Goal: Use online tool/utility: Utilize a website feature to perform a specific function

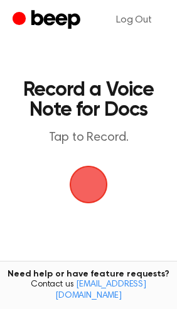
click at [91, 185] on span "button" at bounding box center [88, 185] width 41 height 41
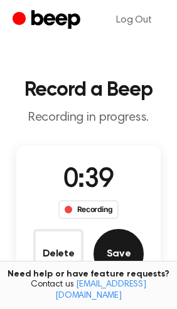
click at [138, 250] on button "Save" at bounding box center [118, 254] width 50 height 50
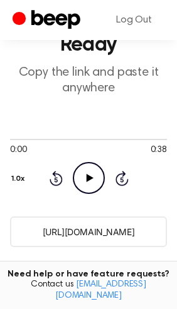
scroll to position [78, 0]
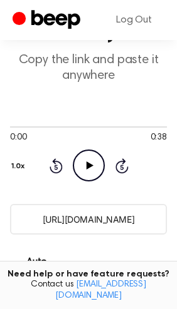
click at [86, 170] on icon "Play Audio" at bounding box center [89, 166] width 32 height 32
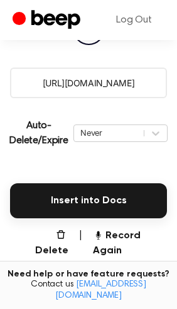
scroll to position [312, 0]
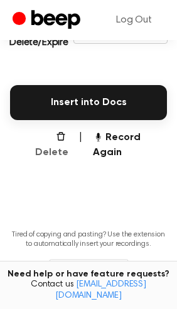
click at [39, 135] on button "Delete" at bounding box center [46, 145] width 43 height 30
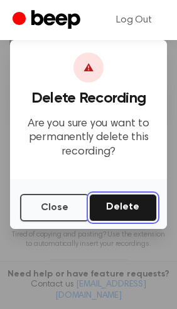
click at [110, 207] on button "Delete" at bounding box center [123, 208] width 68 height 28
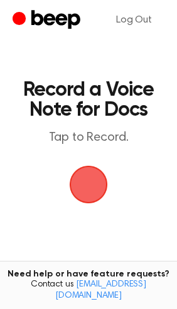
click at [90, 182] on span "button" at bounding box center [88, 184] width 35 height 35
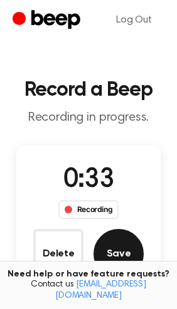
click at [128, 240] on button "Save" at bounding box center [118, 254] width 50 height 50
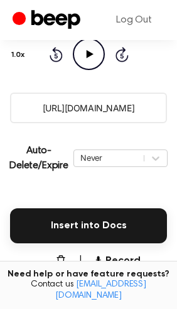
scroll to position [111, 0]
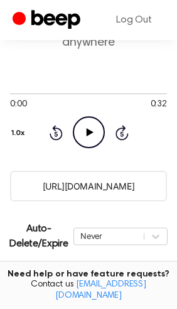
click at [90, 130] on icon "Play Audio" at bounding box center [89, 132] width 32 height 32
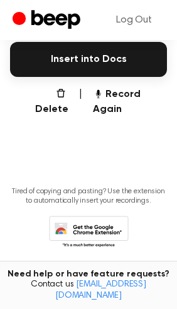
scroll to position [277, 0]
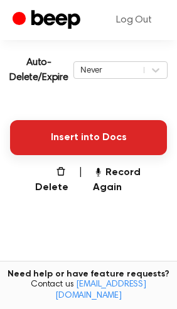
click at [70, 130] on button "Insert into Docs" at bounding box center [88, 137] width 156 height 35
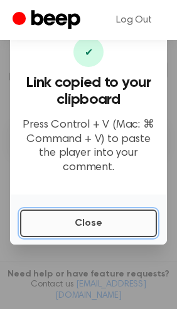
click at [89, 219] on button "Close" at bounding box center [88, 224] width 136 height 28
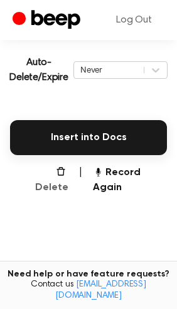
click at [41, 173] on button "Delete" at bounding box center [46, 180] width 43 height 30
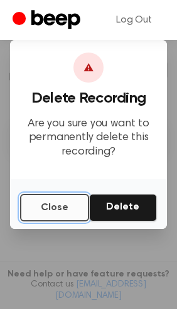
click at [62, 215] on button "Close" at bounding box center [54, 208] width 69 height 28
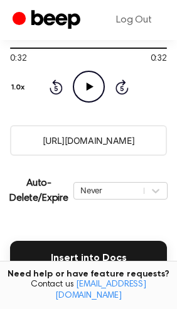
scroll to position [156, 0]
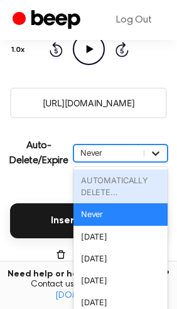
click at [153, 162] on div "option AUTOMATICALLY DELETE... focused disabled, 1 of 6. 6 results available. U…" at bounding box center [120, 154] width 94 height 18
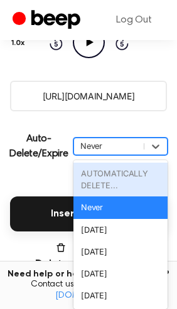
scroll to position [205, 0]
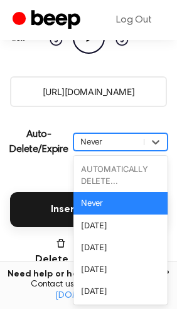
click at [103, 204] on div "Never" at bounding box center [120, 203] width 94 height 22
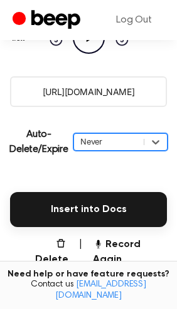
scroll to position [284, 0]
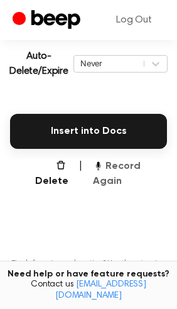
click at [145, 166] on button "Record Again" at bounding box center [130, 174] width 74 height 30
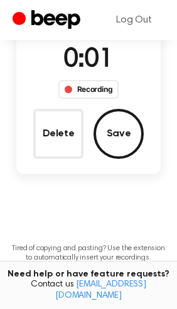
scroll to position [0, 0]
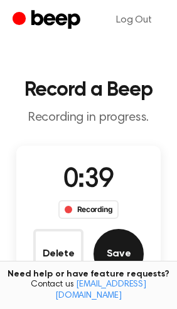
click at [125, 257] on button "Save" at bounding box center [118, 254] width 50 height 50
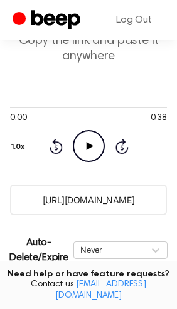
scroll to position [78, 0]
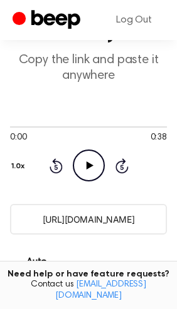
click at [87, 174] on icon "Play Audio" at bounding box center [89, 166] width 32 height 32
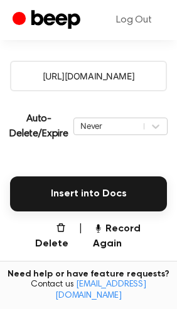
scroll to position [312, 0]
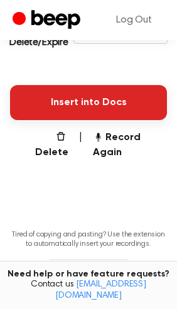
click at [98, 100] on button "Insert into Docs" at bounding box center [88, 102] width 156 height 35
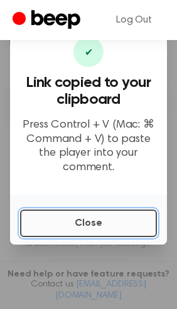
click at [49, 225] on button "Close" at bounding box center [88, 224] width 136 height 28
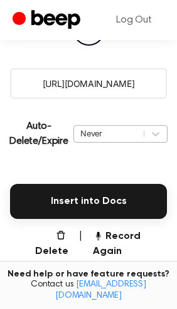
scroll to position [235, 0]
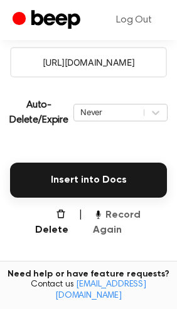
click at [120, 213] on button "Record Again" at bounding box center [130, 223] width 74 height 30
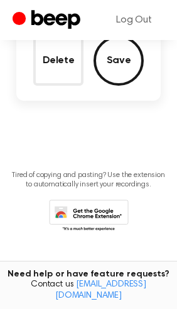
scroll to position [71, 0]
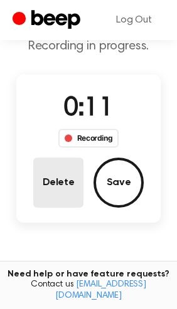
click at [59, 182] on button "Delete" at bounding box center [58, 183] width 50 height 50
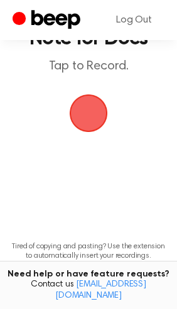
scroll to position [21, 0]
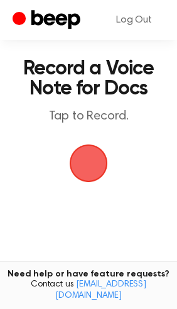
click at [100, 161] on span "button" at bounding box center [88, 163] width 35 height 35
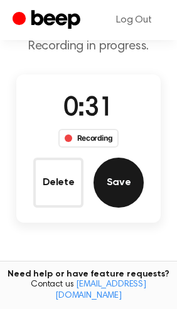
click at [104, 179] on button "Save" at bounding box center [118, 183] width 50 height 50
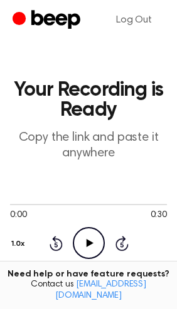
click at [84, 242] on icon "Play Audio" at bounding box center [89, 243] width 32 height 32
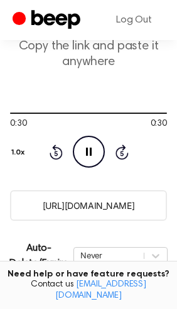
scroll to position [156, 0]
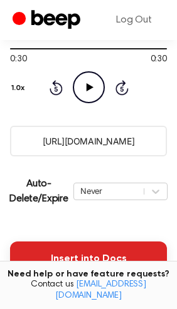
click at [74, 255] on button "Insert into Docs" at bounding box center [88, 259] width 156 height 35
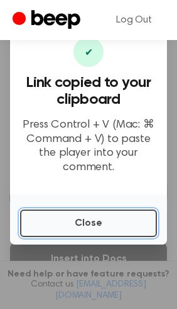
click at [109, 224] on button "Close" at bounding box center [88, 224] width 136 height 28
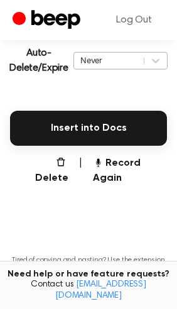
scroll to position [312, 0]
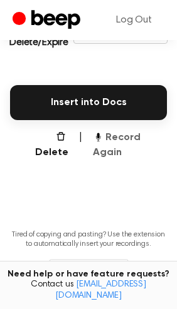
click at [140, 135] on button "Record Again" at bounding box center [130, 145] width 74 height 30
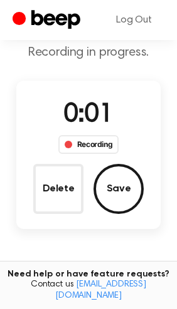
scroll to position [78, 0]
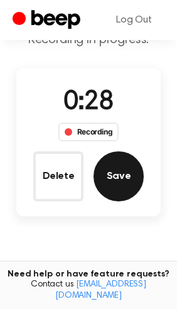
click at [123, 163] on button "Save" at bounding box center [118, 176] width 50 height 50
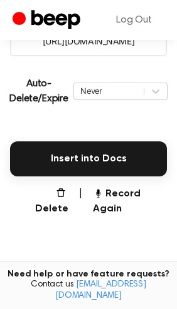
scroll to position [235, 0]
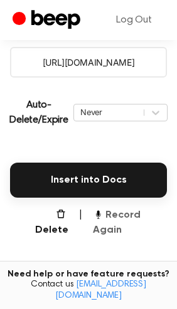
click at [147, 218] on button "Record Again" at bounding box center [130, 223] width 74 height 30
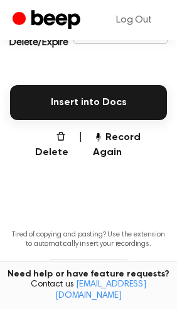
scroll to position [156, 0]
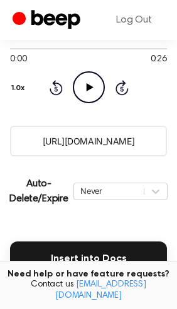
click at [91, 90] on icon "Play Audio" at bounding box center [89, 87] width 32 height 32
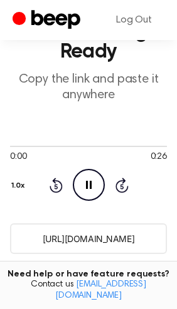
scroll to position [78, 0]
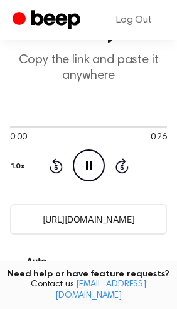
click at [88, 163] on icon "Pause Audio" at bounding box center [89, 166] width 32 height 32
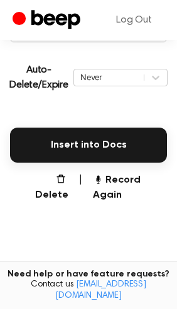
scroll to position [312, 0]
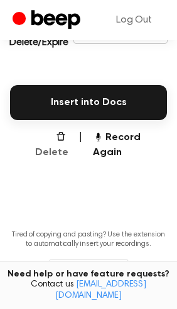
click at [53, 139] on button "Delete" at bounding box center [46, 145] width 43 height 30
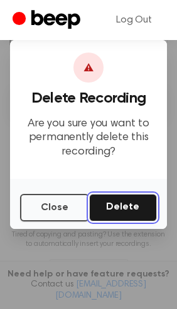
click at [117, 204] on button "Delete" at bounding box center [123, 208] width 68 height 28
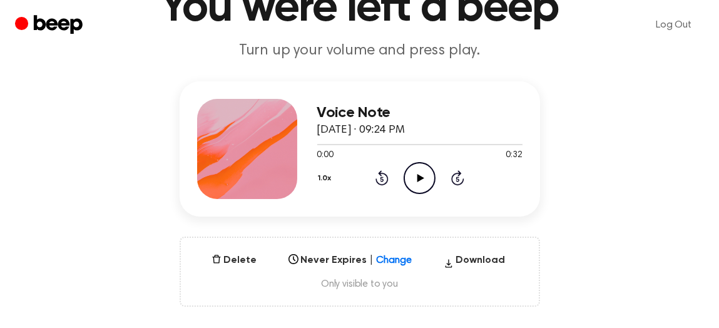
scroll to position [187, 0]
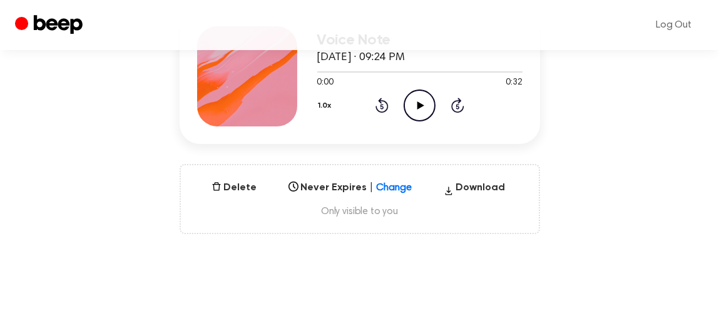
click at [417, 105] on icon at bounding box center [420, 105] width 7 height 8
click at [412, 110] on icon "Pause Audio" at bounding box center [420, 106] width 32 height 32
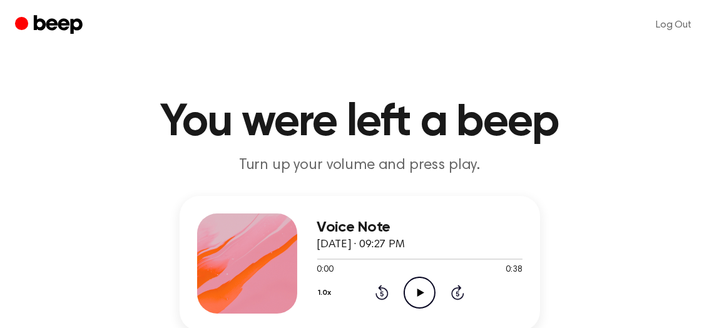
click at [425, 302] on icon "Play Audio" at bounding box center [420, 293] width 32 height 32
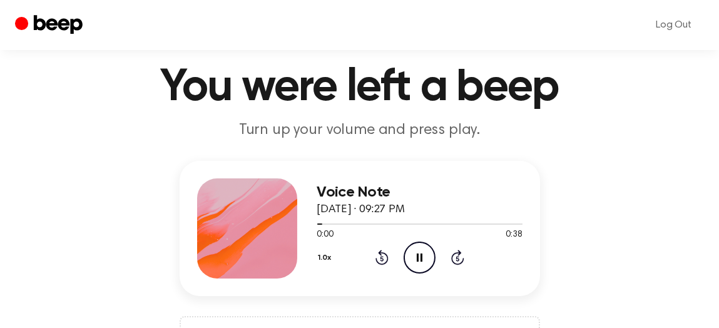
scroll to position [62, 0]
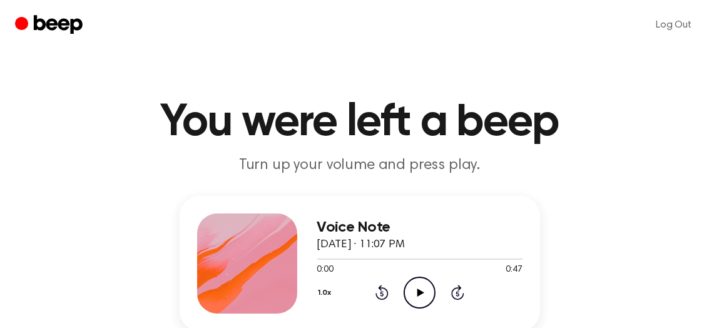
drag, startPoint x: 420, startPoint y: 294, endPoint x: 359, endPoint y: 238, distance: 82.4
click at [420, 294] on icon at bounding box center [420, 293] width 7 height 8
click at [419, 293] on icon at bounding box center [420, 293] width 7 height 8
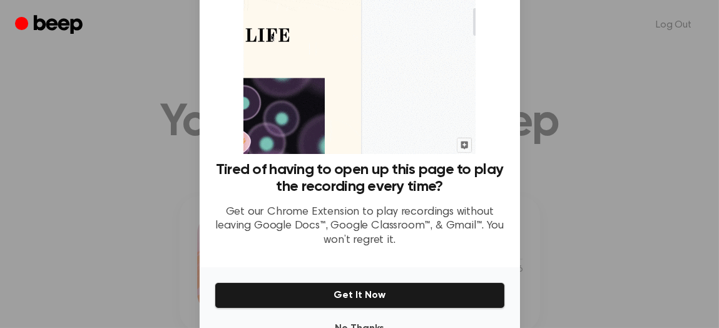
scroll to position [123, 0]
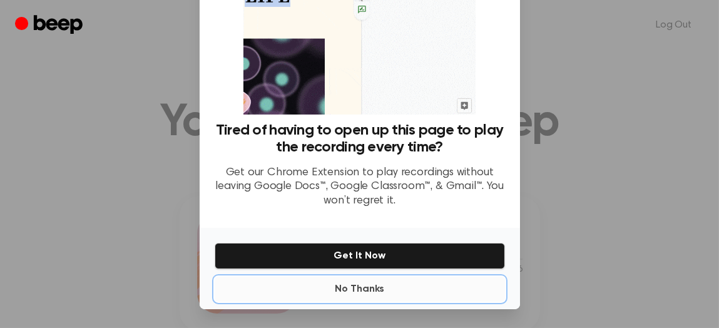
click at [355, 291] on button "No Thanks" at bounding box center [360, 289] width 290 height 25
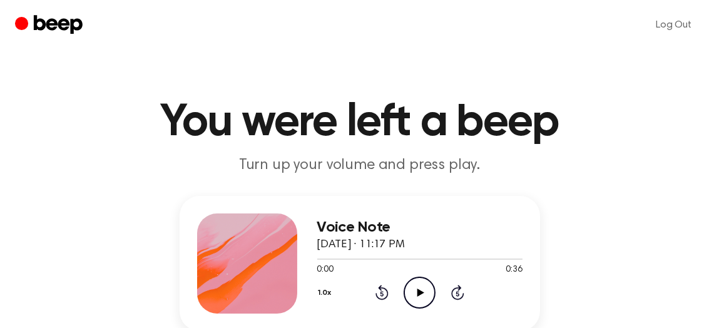
click at [421, 290] on icon "Play Audio" at bounding box center [420, 293] width 32 height 32
click at [421, 297] on icon "Play Audio" at bounding box center [420, 293] width 32 height 32
click at [414, 290] on icon "Play Audio" at bounding box center [420, 293] width 32 height 32
click at [419, 291] on icon at bounding box center [420, 293] width 7 height 8
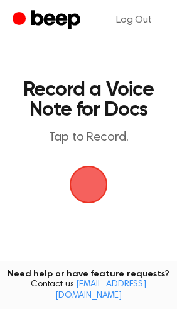
click at [76, 180] on span "button" at bounding box center [88, 185] width 38 height 38
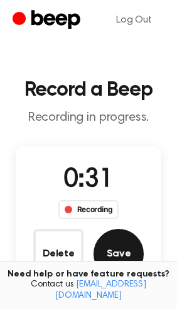
click at [130, 252] on button "Save" at bounding box center [118, 254] width 50 height 50
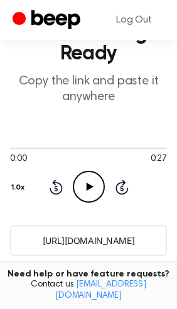
scroll to position [78, 0]
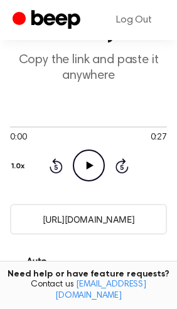
click at [74, 155] on icon "Play Audio" at bounding box center [89, 166] width 32 height 32
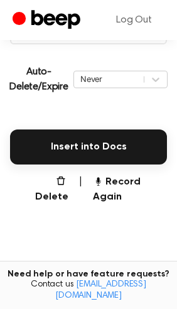
scroll to position [312, 0]
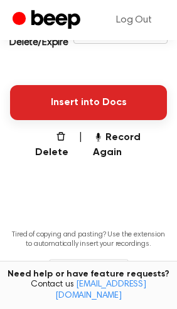
click at [78, 90] on button "Insert into Docs" at bounding box center [88, 102] width 156 height 35
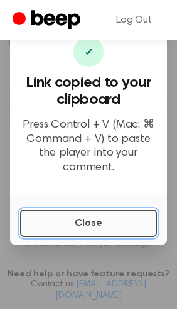
click at [75, 219] on button "Close" at bounding box center [88, 224] width 136 height 28
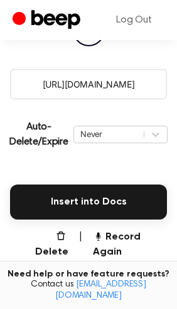
scroll to position [235, 0]
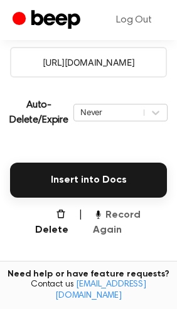
click at [145, 213] on button "Record Again" at bounding box center [130, 223] width 74 height 30
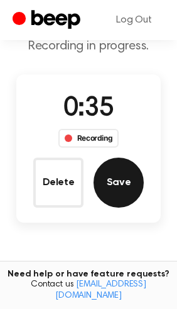
click at [125, 202] on button "Save" at bounding box center [118, 183] width 50 height 50
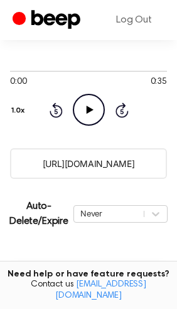
scroll to position [235, 0]
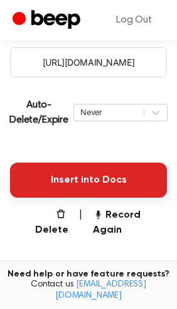
click at [101, 178] on button "Insert into Docs" at bounding box center [88, 180] width 156 height 35
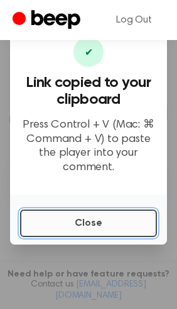
click at [101, 215] on button "Close" at bounding box center [88, 224] width 136 height 28
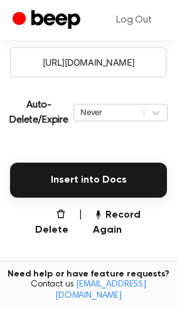
scroll to position [78, 0]
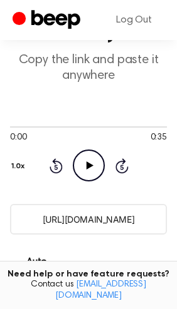
drag, startPoint x: 91, startPoint y: 155, endPoint x: 71, endPoint y: 141, distance: 24.2
click at [90, 156] on icon "Play Audio" at bounding box center [89, 166] width 32 height 32
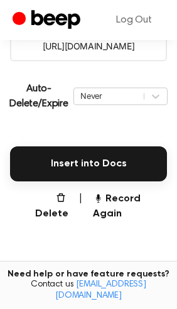
scroll to position [356, 0]
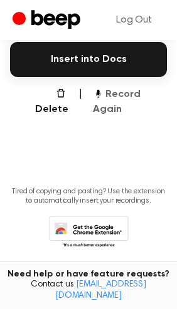
click at [137, 91] on button "Record Again" at bounding box center [130, 102] width 74 height 30
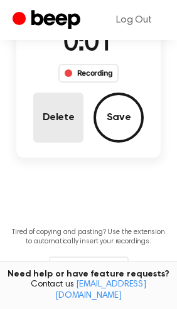
scroll to position [115, 0]
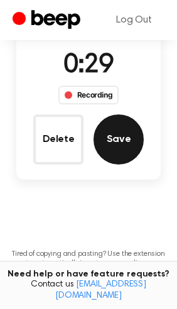
click at [111, 139] on button "Save" at bounding box center [118, 140] width 50 height 50
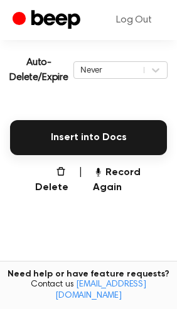
scroll to position [277, 0]
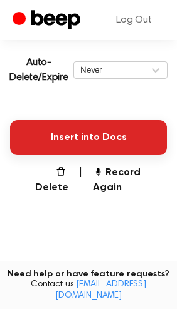
click at [74, 128] on button "Insert into Docs" at bounding box center [88, 137] width 156 height 35
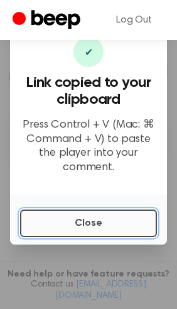
click at [100, 221] on button "Close" at bounding box center [88, 224] width 136 height 28
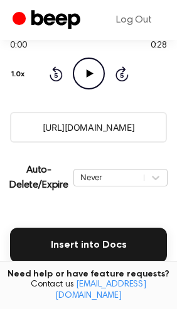
scroll to position [121, 0]
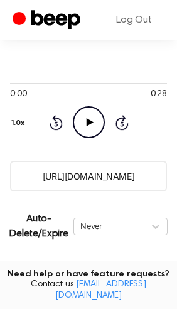
click at [86, 118] on icon at bounding box center [89, 122] width 7 height 8
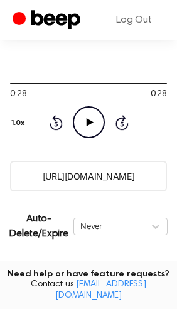
scroll to position [277, 0]
